Goal: Transaction & Acquisition: Purchase product/service

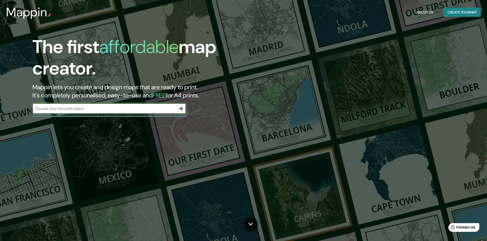
click at [104, 109] on input "text" at bounding box center [103, 109] width 143 height 6
type input "chilca, cañete"
click at [181, 107] on icon "button" at bounding box center [181, 109] width 6 height 6
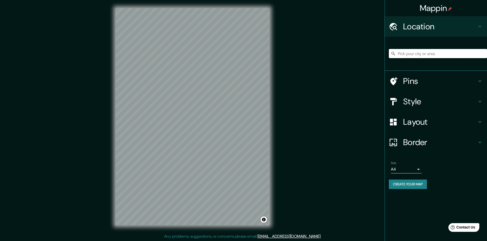
click at [420, 50] on input "Pick your city or area" at bounding box center [438, 53] width 98 height 9
click at [465, 56] on input "Chilca, [GEOGRAPHIC_DATA], [GEOGRAPHIC_DATA]" at bounding box center [438, 53] width 98 height 9
drag, startPoint x: 452, startPoint y: 54, endPoint x: 411, endPoint y: 58, distance: 40.8
click at [411, 58] on div "Chilca, [GEOGRAPHIC_DATA], [GEOGRAPHIC_DATA]" at bounding box center [438, 54] width 98 height 26
click at [452, 54] on input "Chicla, [GEOGRAPHIC_DATA], [GEOGRAPHIC_DATA]" at bounding box center [438, 53] width 98 height 9
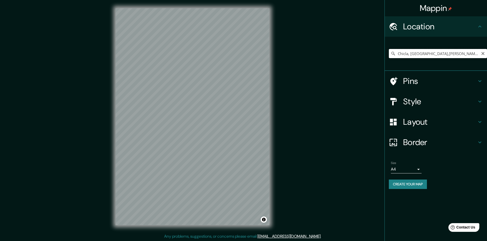
click at [463, 56] on input "Chicla, [GEOGRAPHIC_DATA],[PERSON_NAME] [PERSON_NAME] [GEOGRAPHIC_DATA]" at bounding box center [438, 53] width 98 height 9
type input "Chicla, [GEOGRAPHIC_DATA],[PERSON_NAME] [PERSON_NAME] [GEOGRAPHIC_DATA]"
click at [482, 56] on div "Chicla, [GEOGRAPHIC_DATA],[PERSON_NAME] [PERSON_NAME] [GEOGRAPHIC_DATA]" at bounding box center [438, 53] width 98 height 9
click at [482, 56] on input "Chicla, [GEOGRAPHIC_DATA],[PERSON_NAME] [PERSON_NAME] [GEOGRAPHIC_DATA]" at bounding box center [438, 53] width 98 height 9
click at [484, 52] on icon "Clear" at bounding box center [482, 53] width 3 height 3
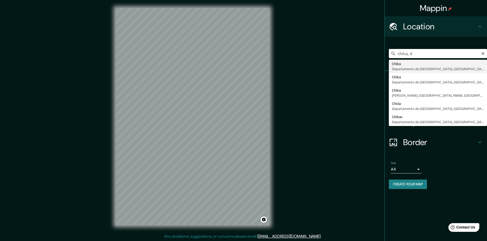
type input "Chilca, [GEOGRAPHIC_DATA], [GEOGRAPHIC_DATA]"
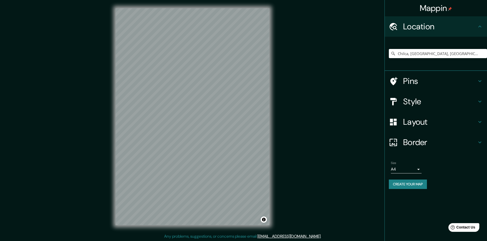
click at [480, 83] on icon at bounding box center [480, 81] width 6 height 6
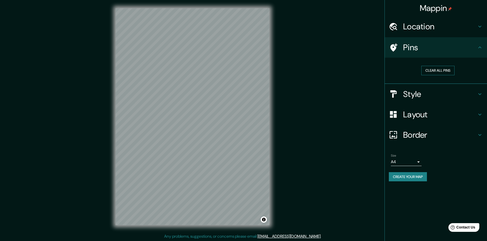
click at [447, 72] on button "Clear all pins" at bounding box center [437, 70] width 33 height 9
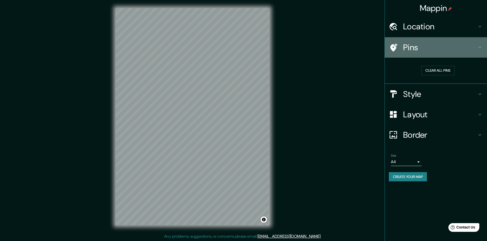
click at [480, 44] on div "Pins" at bounding box center [436, 47] width 102 height 20
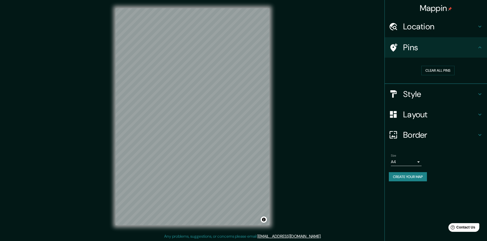
click at [478, 25] on icon at bounding box center [480, 27] width 6 height 6
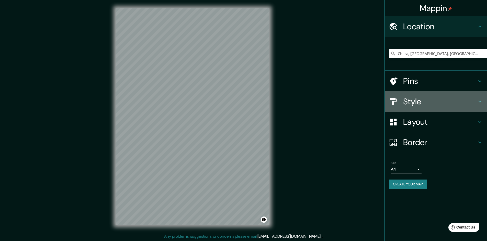
click at [481, 98] on div "Style" at bounding box center [436, 101] width 102 height 20
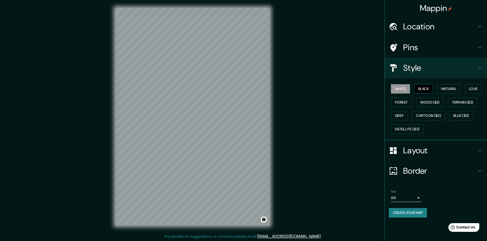
click at [421, 88] on button "Black" at bounding box center [423, 88] width 19 height 9
click at [444, 89] on button "Natural" at bounding box center [449, 88] width 24 height 9
click at [472, 90] on button "Love" at bounding box center [473, 88] width 17 height 9
click at [401, 103] on button "Forest" at bounding box center [401, 102] width 21 height 9
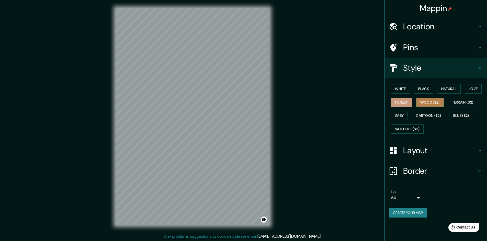
click at [426, 103] on button "Wood ($2)" at bounding box center [430, 102] width 28 height 9
click at [468, 102] on button "Terrain ($2)" at bounding box center [463, 102] width 30 height 9
click at [401, 116] on button "Grey" at bounding box center [399, 115] width 17 height 9
click at [423, 116] on button "Cartoon ($2)" at bounding box center [428, 115] width 33 height 9
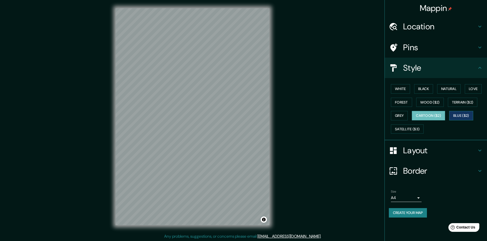
click at [457, 113] on button "Blue ($2)" at bounding box center [461, 115] width 24 height 9
click at [408, 130] on button "Satellite ($3)" at bounding box center [407, 129] width 33 height 9
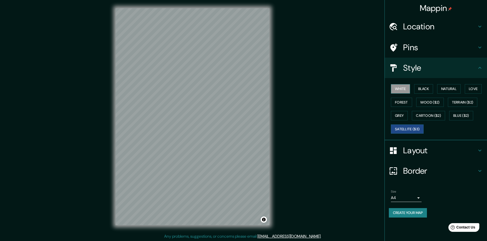
click at [403, 88] on button "White" at bounding box center [400, 88] width 19 height 9
click at [481, 150] on icon at bounding box center [479, 151] width 3 height 2
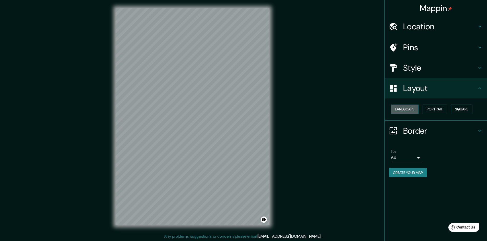
click at [402, 109] on button "Landscape" at bounding box center [405, 109] width 28 height 9
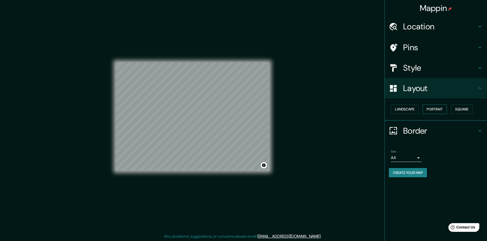
click at [436, 111] on button "Portrait" at bounding box center [434, 109] width 24 height 9
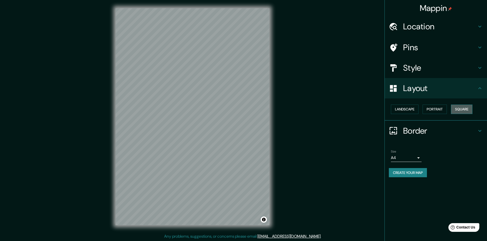
click at [465, 108] on button "Square" at bounding box center [461, 109] width 21 height 9
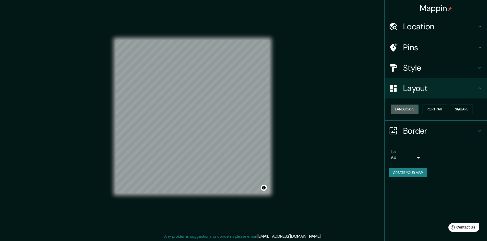
click at [399, 110] on button "Landscape" at bounding box center [405, 109] width 28 height 9
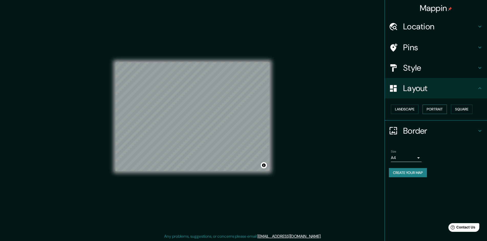
click at [433, 110] on button "Portrait" at bounding box center [434, 109] width 24 height 9
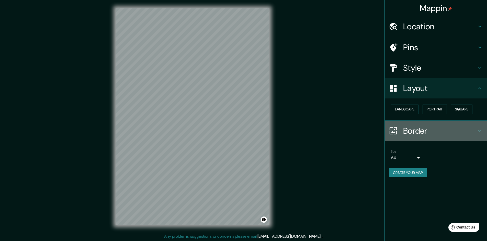
click at [482, 131] on icon at bounding box center [480, 131] width 6 height 6
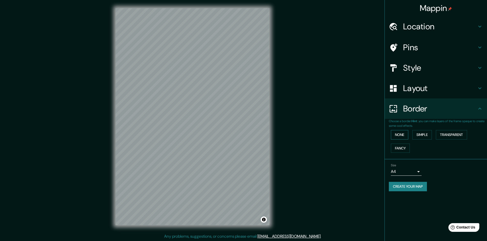
click at [407, 132] on button "None" at bounding box center [399, 134] width 17 height 9
click at [417, 134] on button "Simple" at bounding box center [421, 134] width 19 height 9
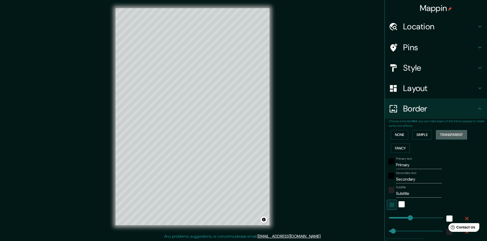
click at [444, 131] on button "Transparent" at bounding box center [451, 134] width 31 height 9
click at [391, 151] on button "Fancy" at bounding box center [400, 148] width 19 height 9
click at [402, 133] on button "None" at bounding box center [399, 134] width 17 height 9
